Goal: Transaction & Acquisition: Purchase product/service

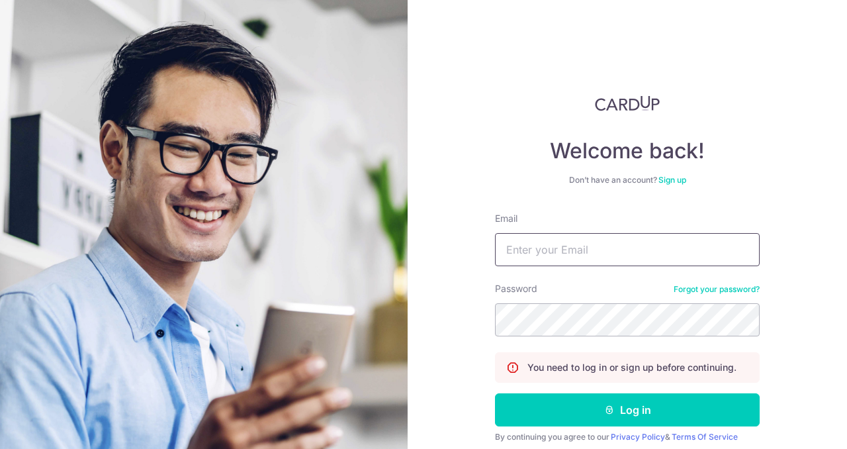
click at [572, 255] on input "Email" at bounding box center [627, 249] width 265 height 33
type input "[EMAIL_ADDRESS][DOMAIN_NAME]"
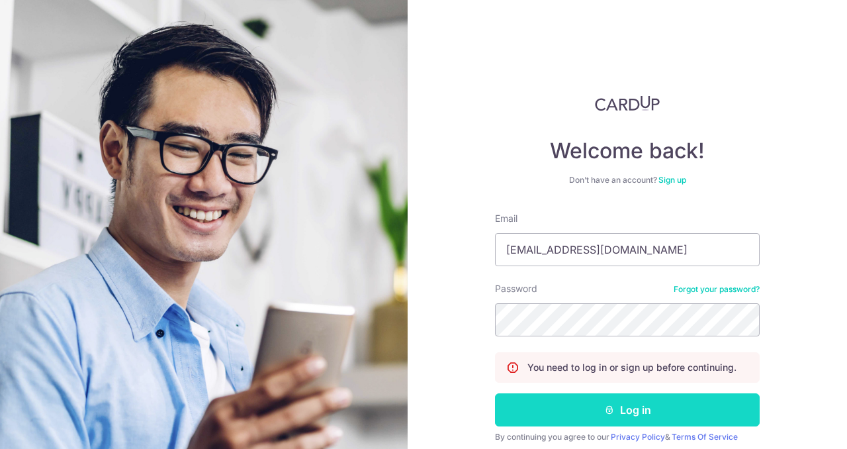
click at [683, 409] on button "Log in" at bounding box center [627, 409] width 265 height 33
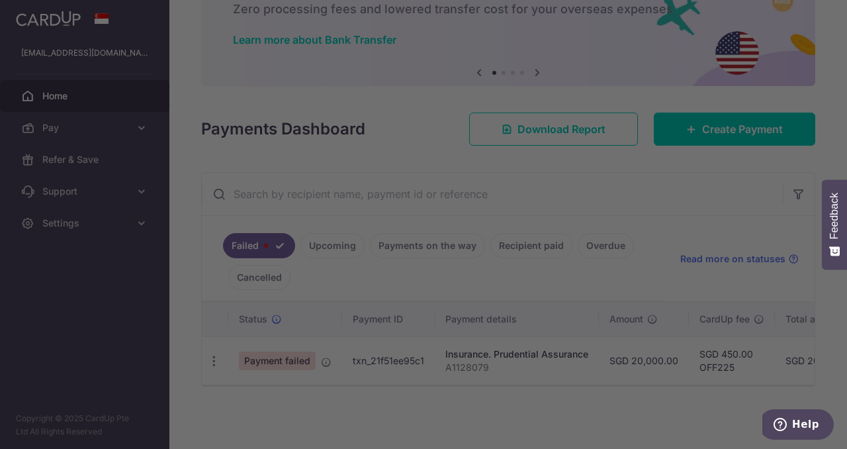
scroll to position [85, 0]
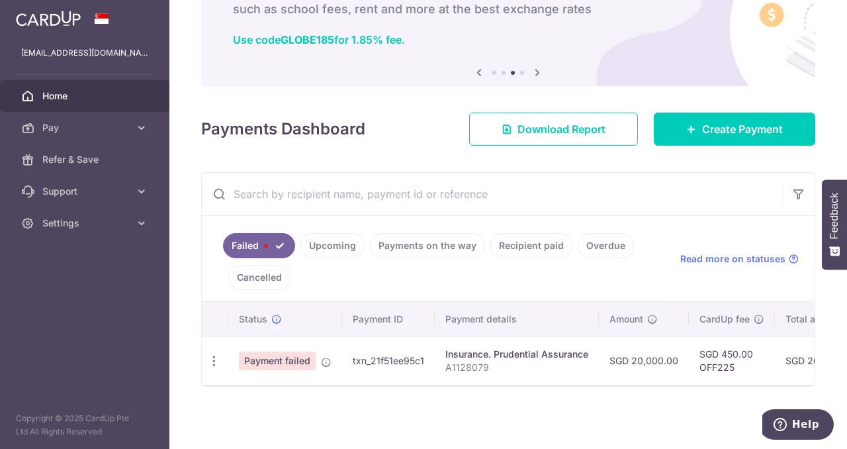
click at [424, 239] on link "Payments on the way" at bounding box center [427, 245] width 115 height 25
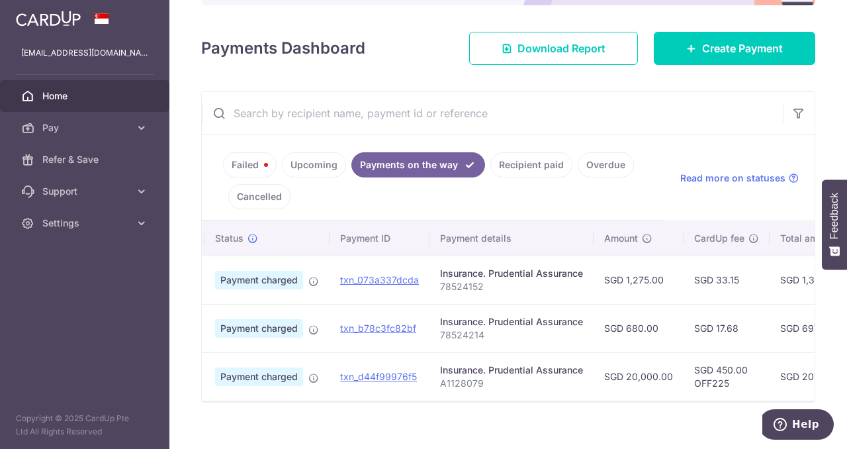
scroll to position [0, 0]
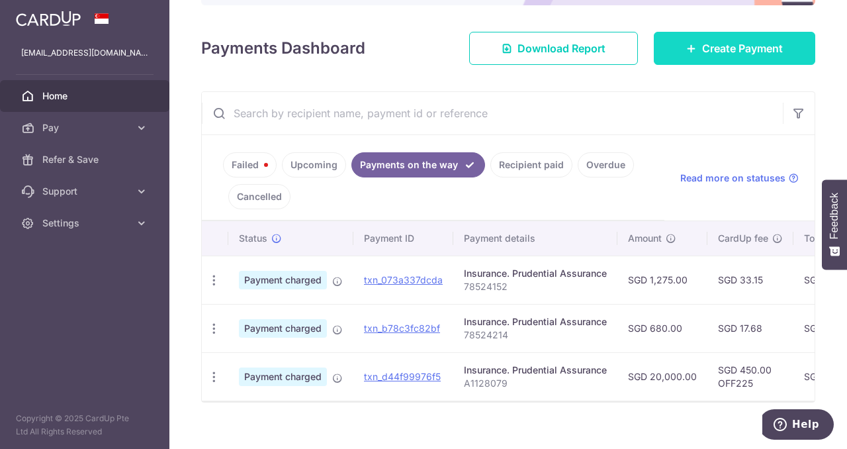
click at [724, 52] on span "Create Payment" at bounding box center [742, 48] width 81 height 16
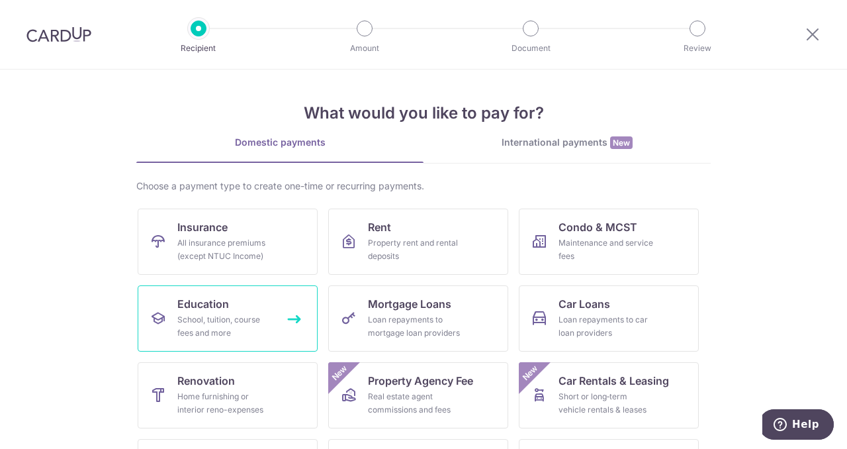
click at [248, 309] on link "Education School, tuition, course fees and more" at bounding box center [228, 318] width 180 height 66
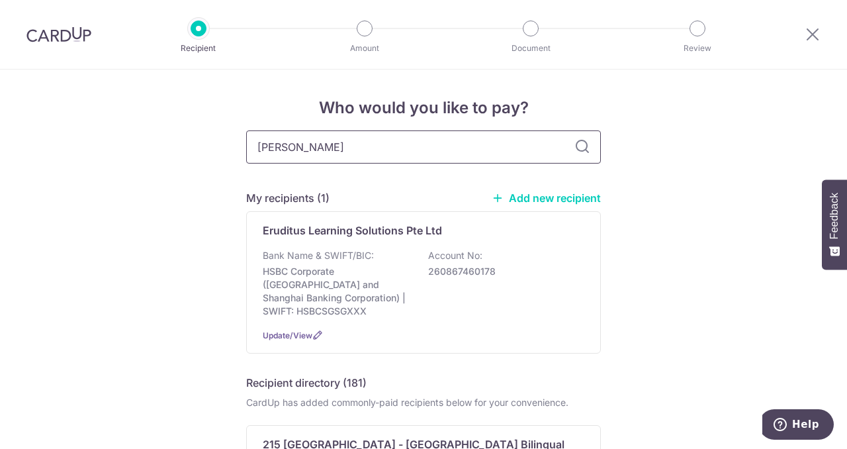
type input "yu ren"
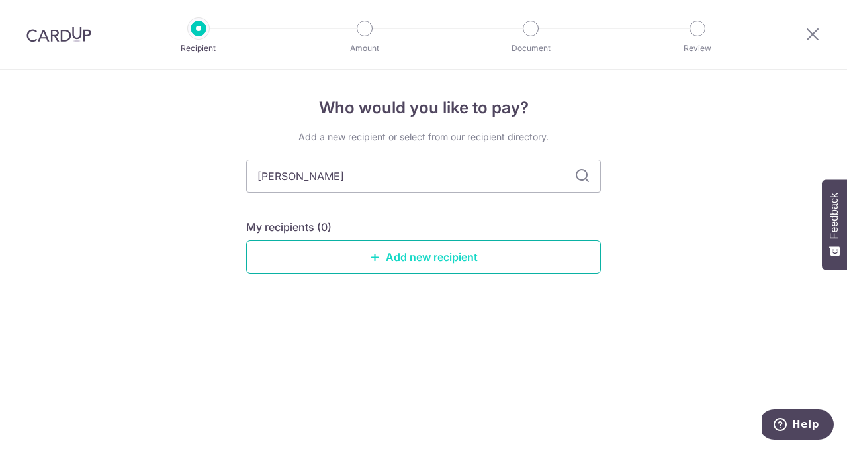
click at [391, 248] on link "Add new recipient" at bounding box center [423, 256] width 355 height 33
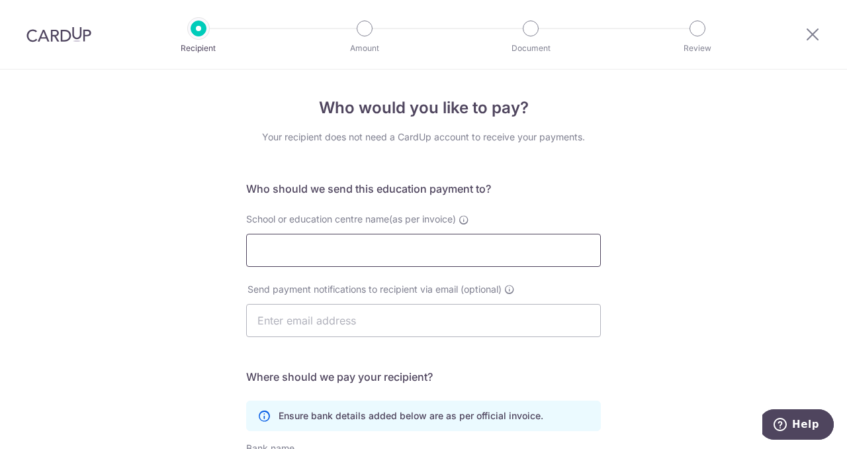
click at [384, 247] on input "School or education centre name(as per invoice)" at bounding box center [423, 250] width 355 height 33
type input "y"
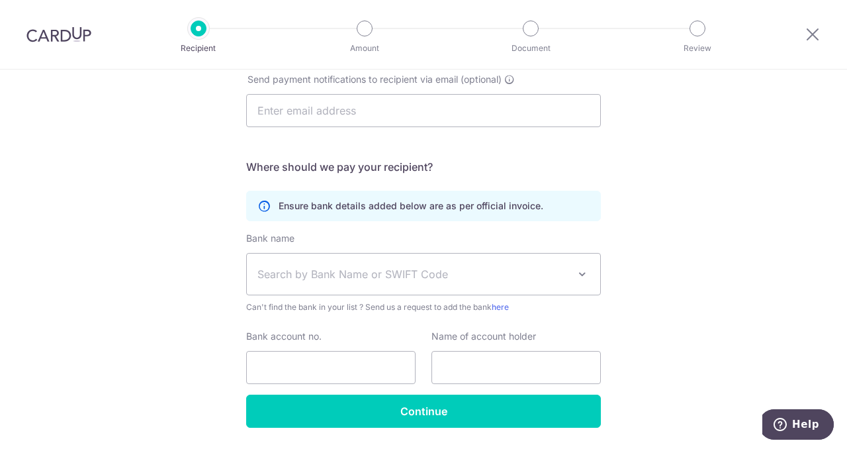
scroll to position [211, 0]
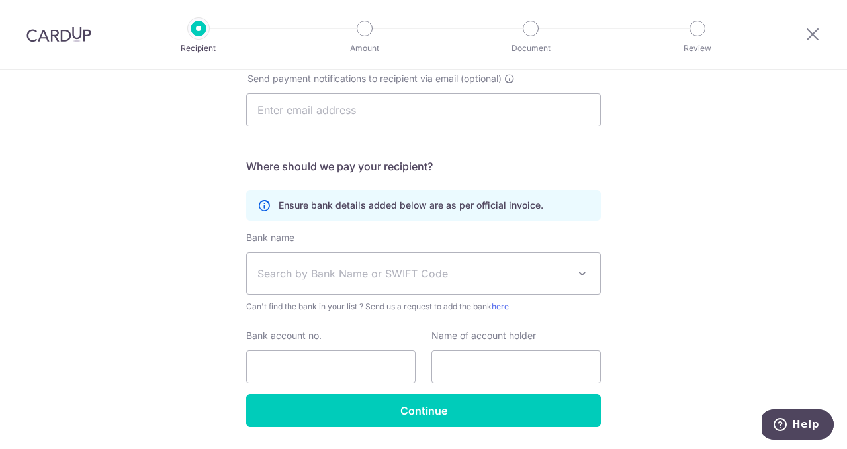
type input "Yu Ren Education Pte Ltd"
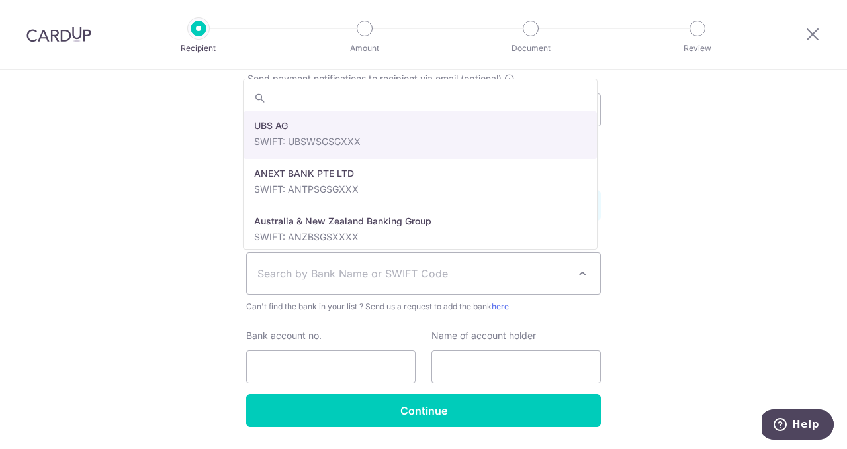
click at [465, 271] on span "Search by Bank Name or SWIFT Code" at bounding box center [413, 273] width 311 height 16
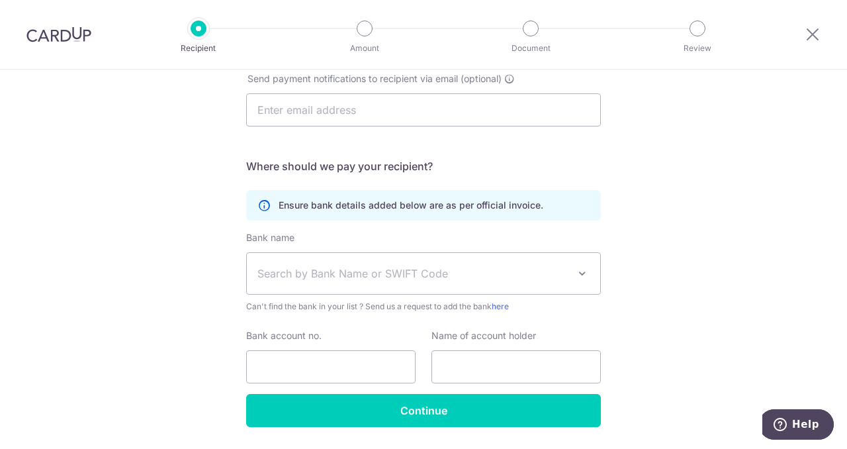
click at [432, 273] on span "Search by Bank Name or SWIFT Code" at bounding box center [413, 273] width 311 height 16
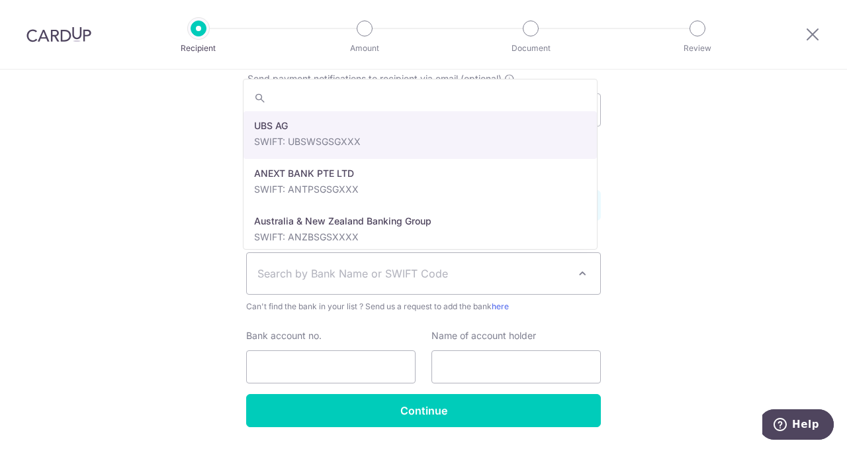
click at [432, 273] on span "Search by Bank Name or SWIFT Code" at bounding box center [413, 273] width 311 height 16
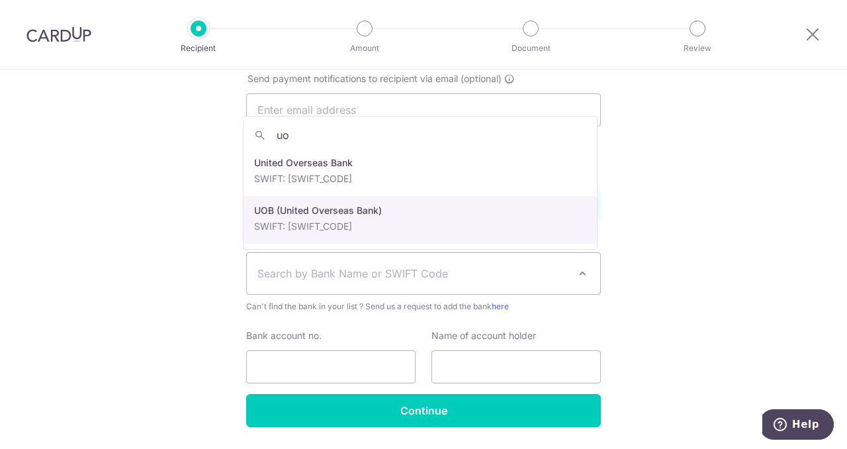
type input "uo"
select select "18"
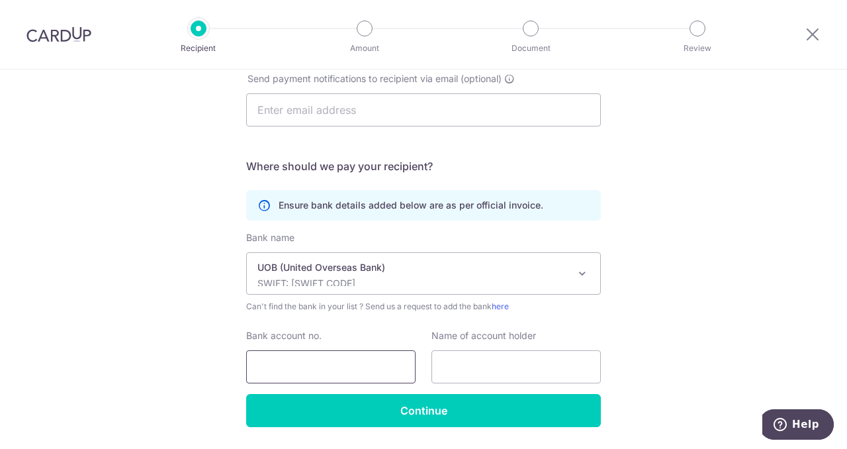
click at [311, 365] on input "Bank account no." at bounding box center [330, 366] width 169 height 33
type input "3753137023"
click at [471, 373] on input "text" at bounding box center [516, 366] width 169 height 33
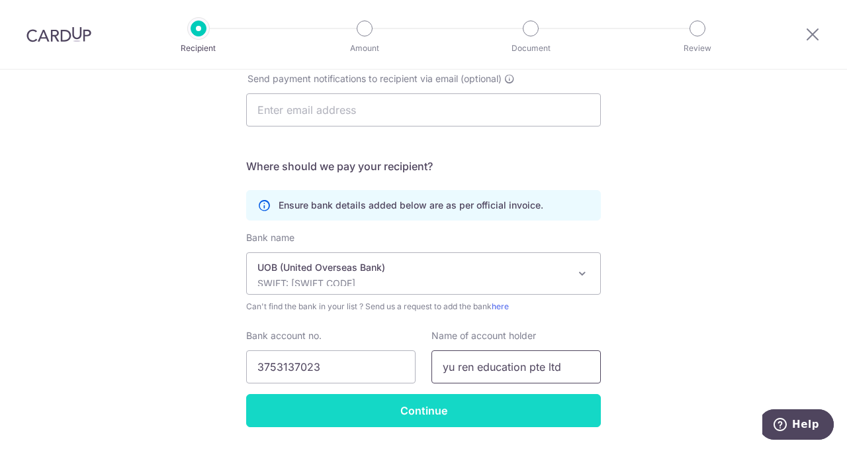
type input "yu ren education pte ltd"
click at [471, 407] on input "Continue" at bounding box center [423, 410] width 355 height 33
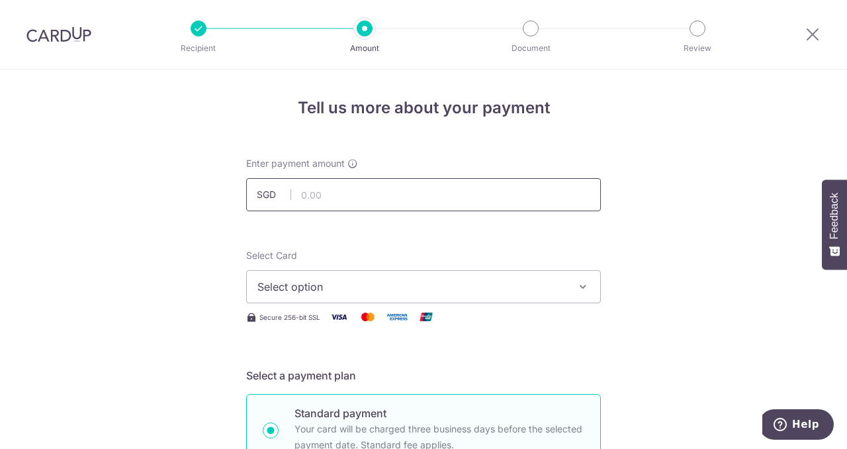
click at [393, 195] on input "text" at bounding box center [423, 194] width 355 height 33
click button "Add Card" at bounding box center [0, 0] width 0 height 0
type input "870.00"
click at [424, 282] on span "Select option" at bounding box center [412, 287] width 309 height 16
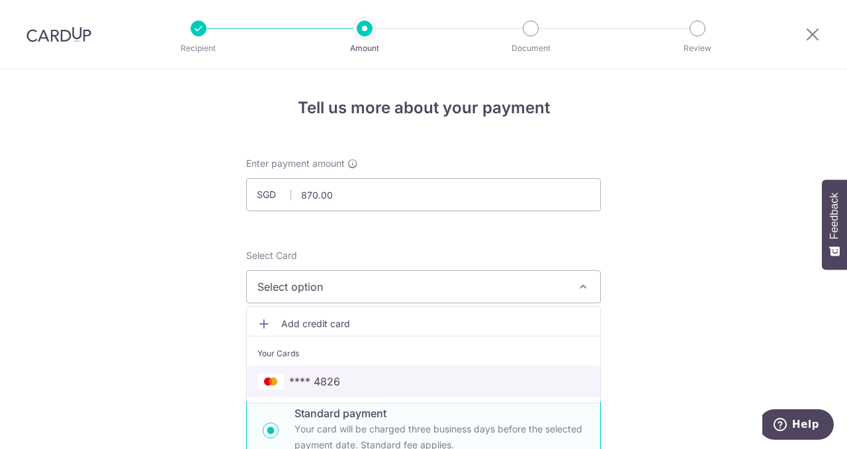
click at [401, 375] on span "**** 4826" at bounding box center [424, 381] width 332 height 16
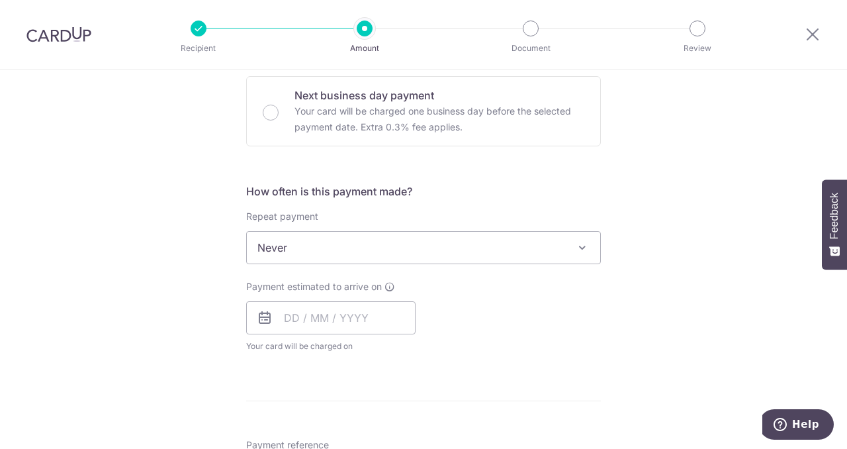
scroll to position [407, 0]
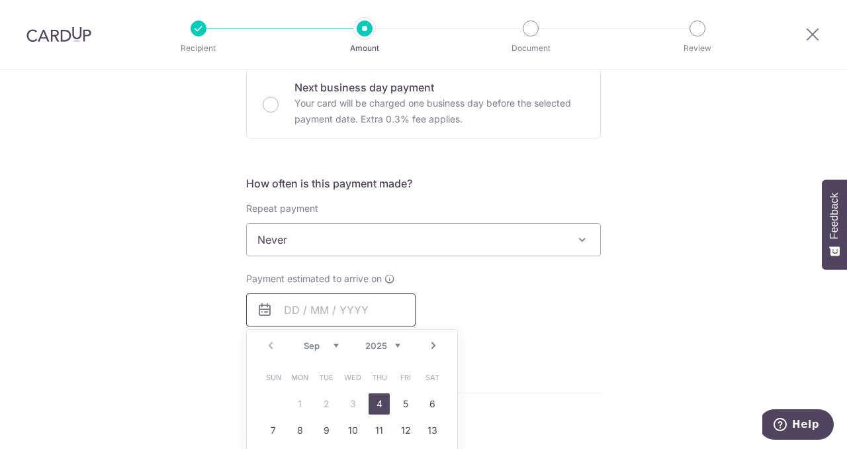
click at [307, 311] on input "text" at bounding box center [330, 309] width 169 height 33
click at [380, 403] on link "4" at bounding box center [379, 403] width 21 height 21
type input "[DATE]"
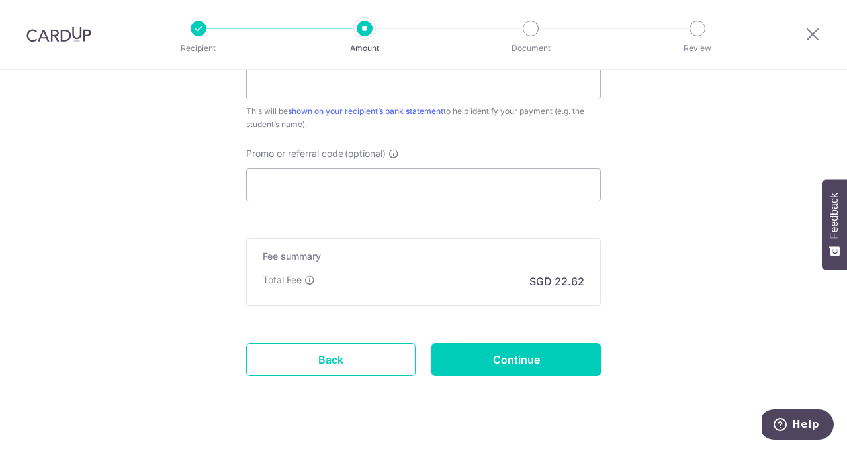
scroll to position [869, 0]
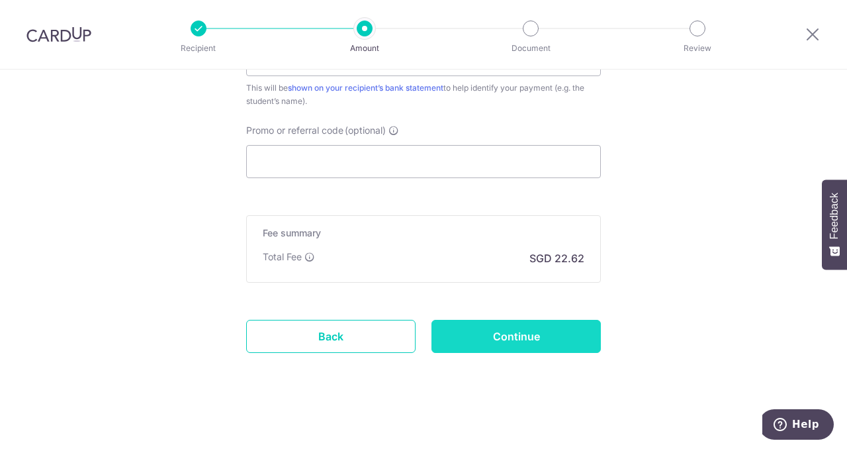
click at [546, 332] on input "Continue" at bounding box center [516, 336] width 169 height 33
type input "Create Schedule"
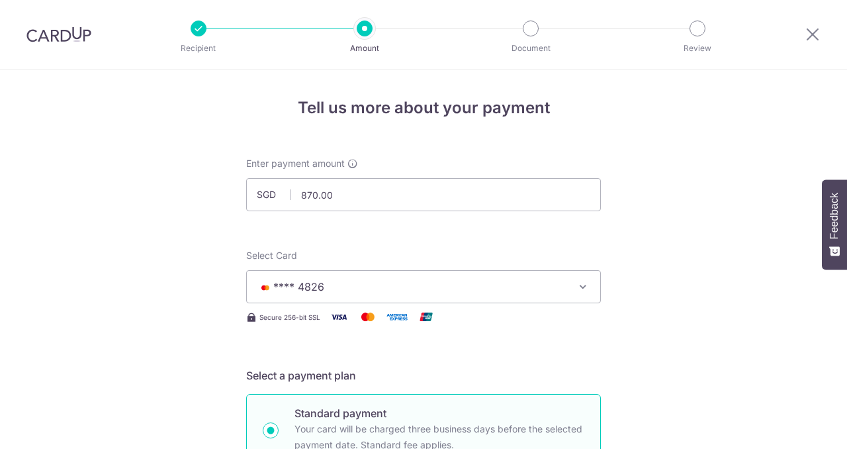
scroll to position [879, 0]
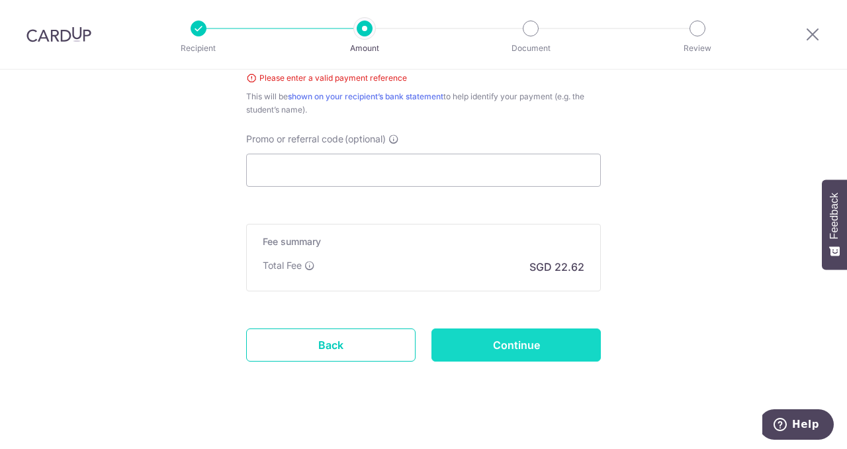
click at [546, 335] on input "Continue" at bounding box center [516, 344] width 169 height 33
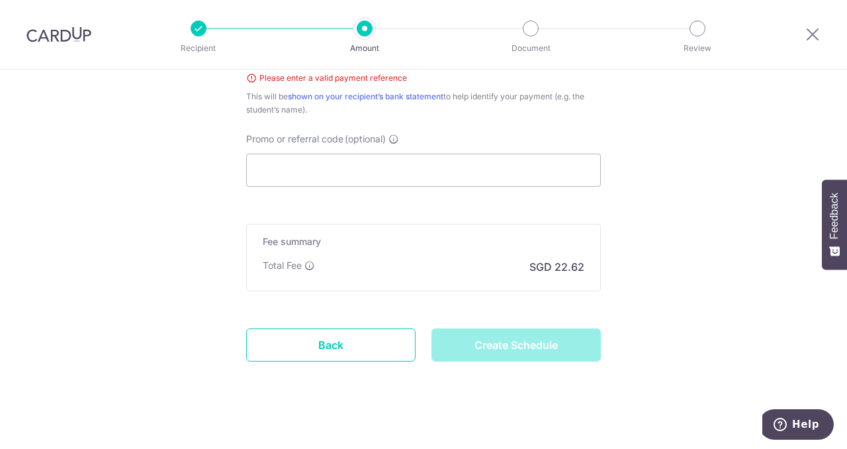
type input "Create Schedule"
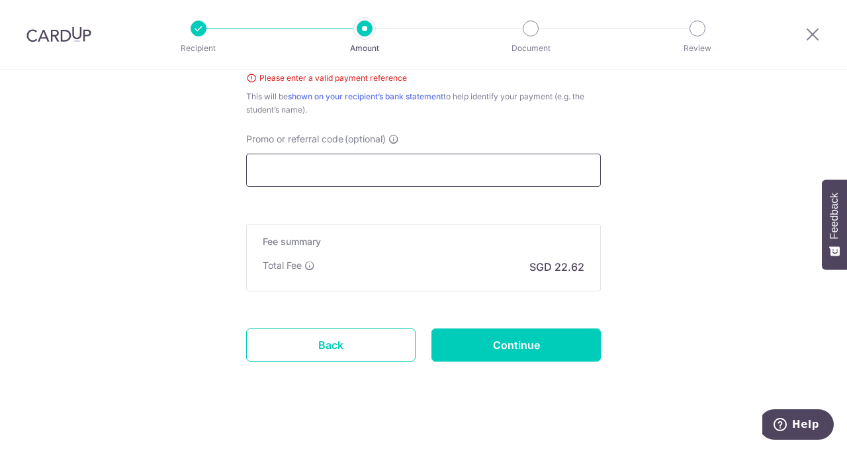
click at [367, 166] on input "Promo or referral code (optional)" at bounding box center [423, 170] width 355 height 33
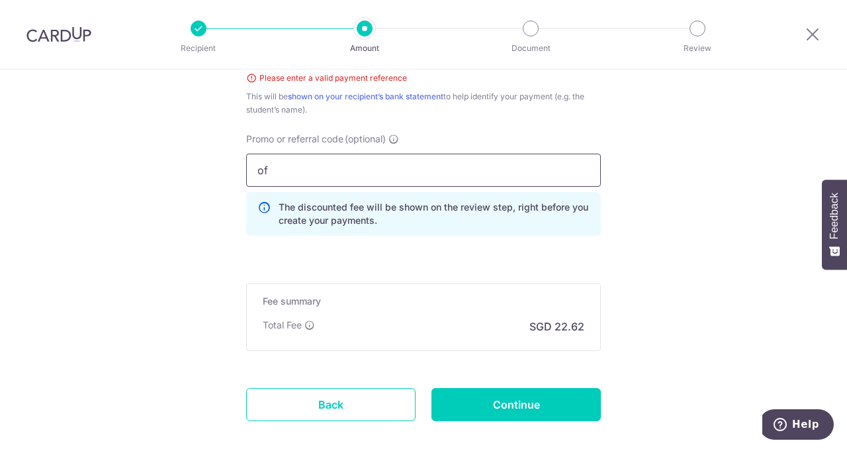
type input "o"
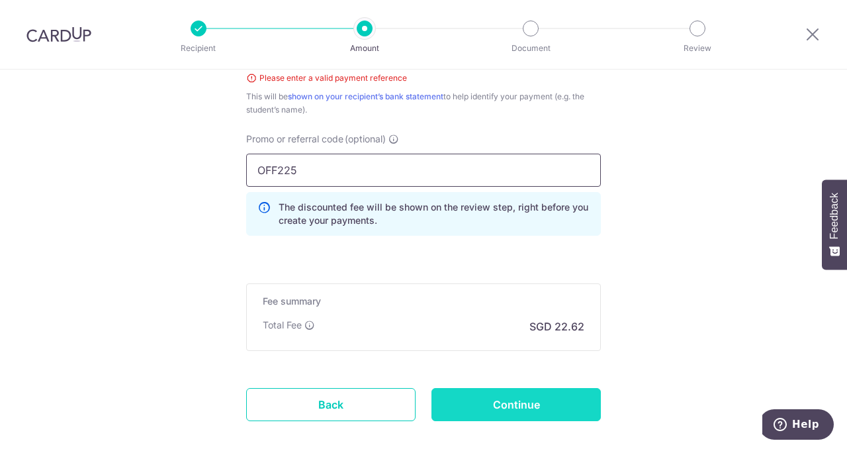
type input "OFF225"
click at [562, 390] on input "Continue" at bounding box center [516, 404] width 169 height 33
type input "Create Schedule"
click at [526, 389] on input "Continue" at bounding box center [516, 404] width 169 height 33
type input "Create Schedule"
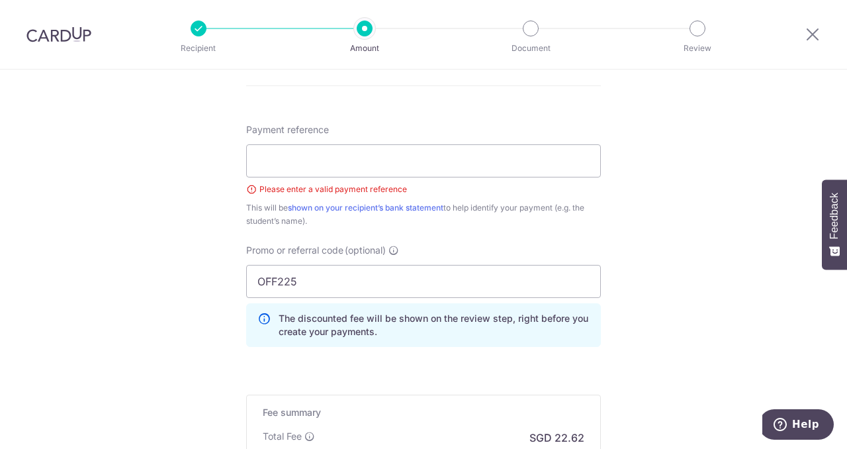
scroll to position [767, 0]
type input "L"
click at [465, 165] on input "Payment reference" at bounding box center [423, 161] width 355 height 33
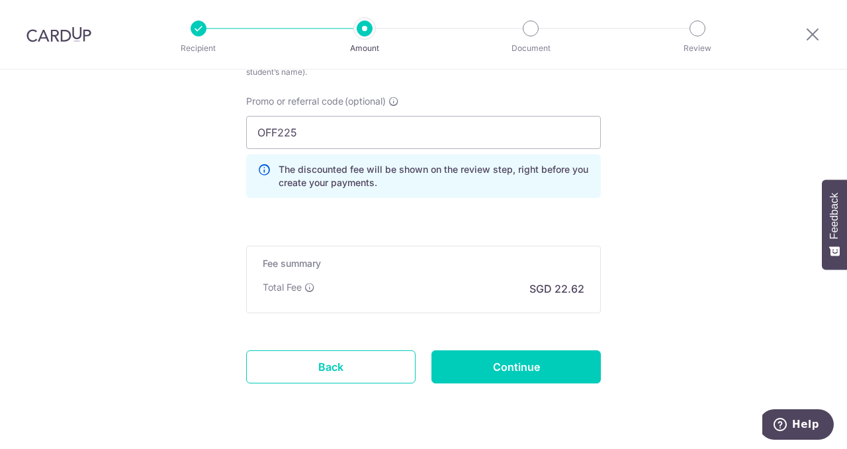
scroll to position [941, 0]
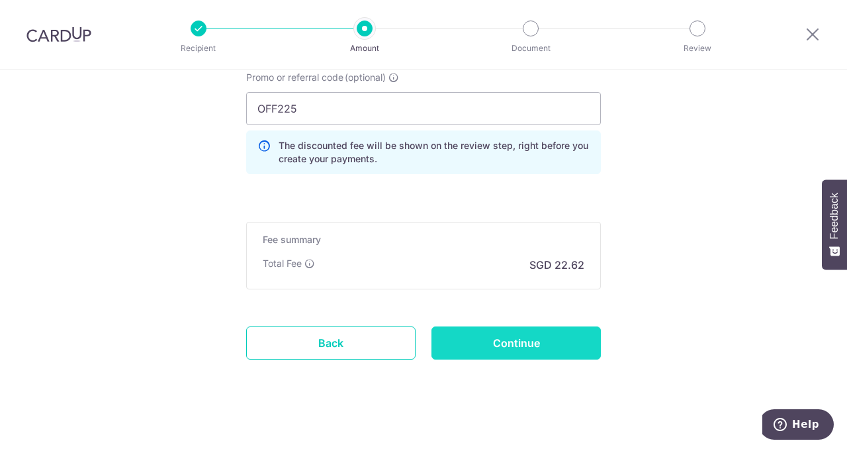
type input "wang yi hui Sec1"
click at [565, 329] on input "Continue" at bounding box center [516, 342] width 169 height 33
type input "Create Schedule"
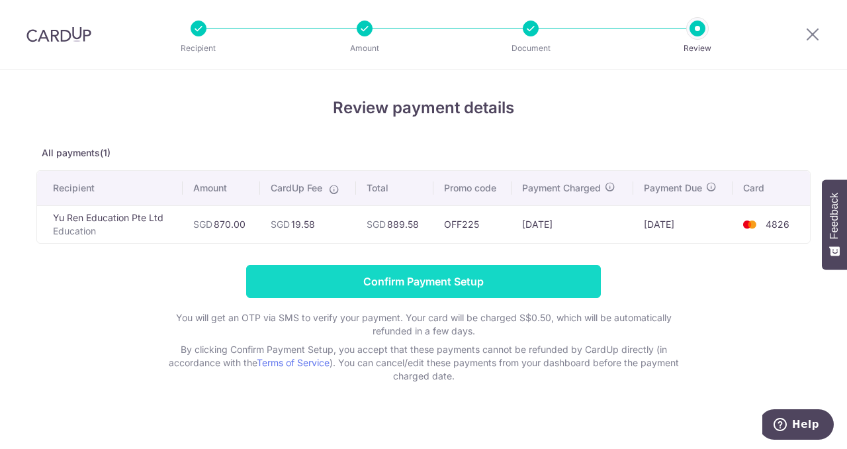
click at [525, 275] on input "Confirm Payment Setup" at bounding box center [423, 281] width 355 height 33
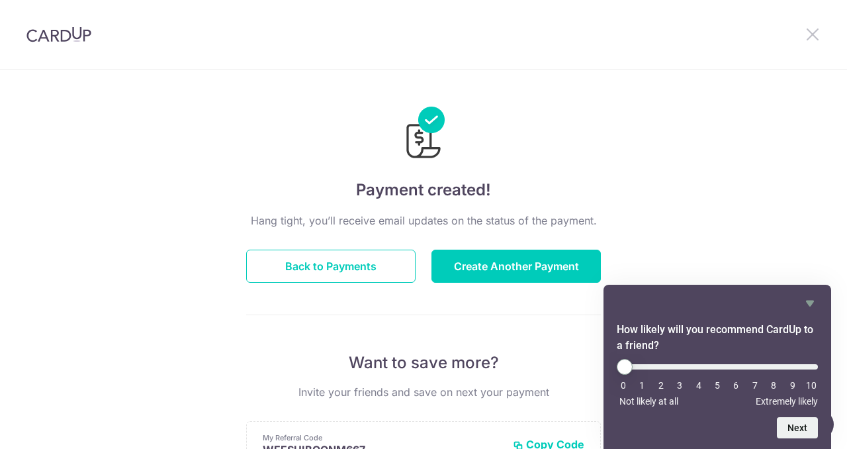
click at [816, 28] on icon at bounding box center [813, 34] width 16 height 17
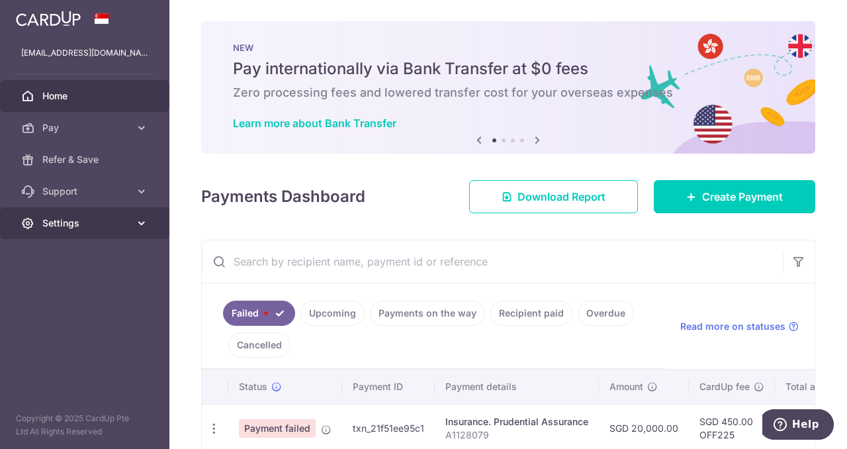
click at [114, 222] on span "Settings" at bounding box center [85, 222] width 87 height 13
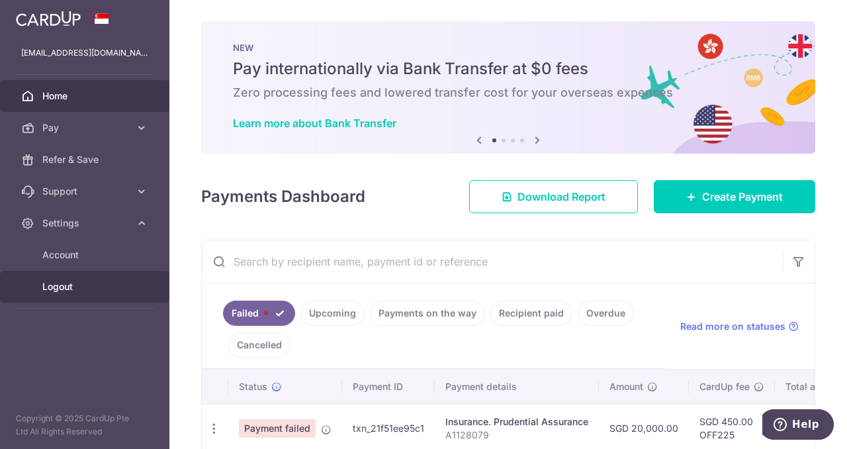
click at [85, 285] on span "Logout" at bounding box center [85, 286] width 87 height 13
